Goal: Transaction & Acquisition: Purchase product/service

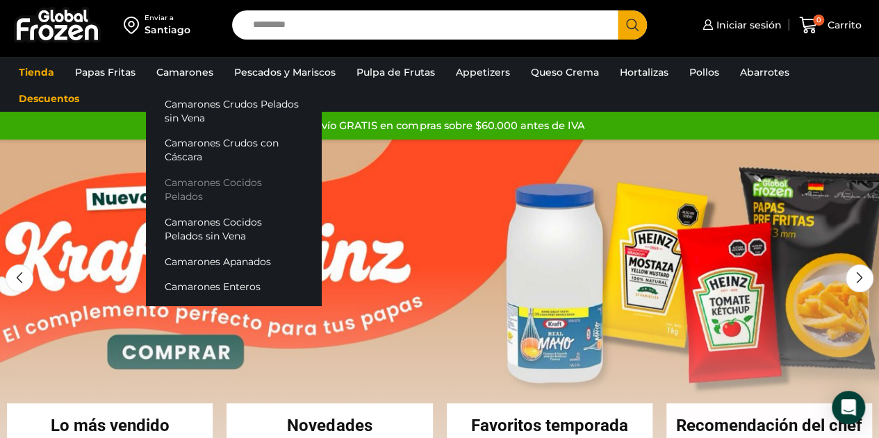
click at [221, 183] on link "Camarones Cocidos Pelados" at bounding box center [233, 190] width 175 height 40
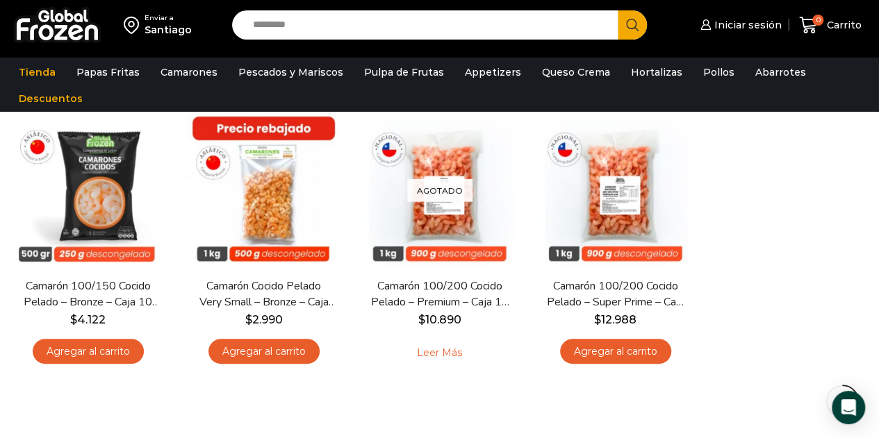
scroll to position [127, 0]
